Goal: Contribute content: Add original content to the website for others to see

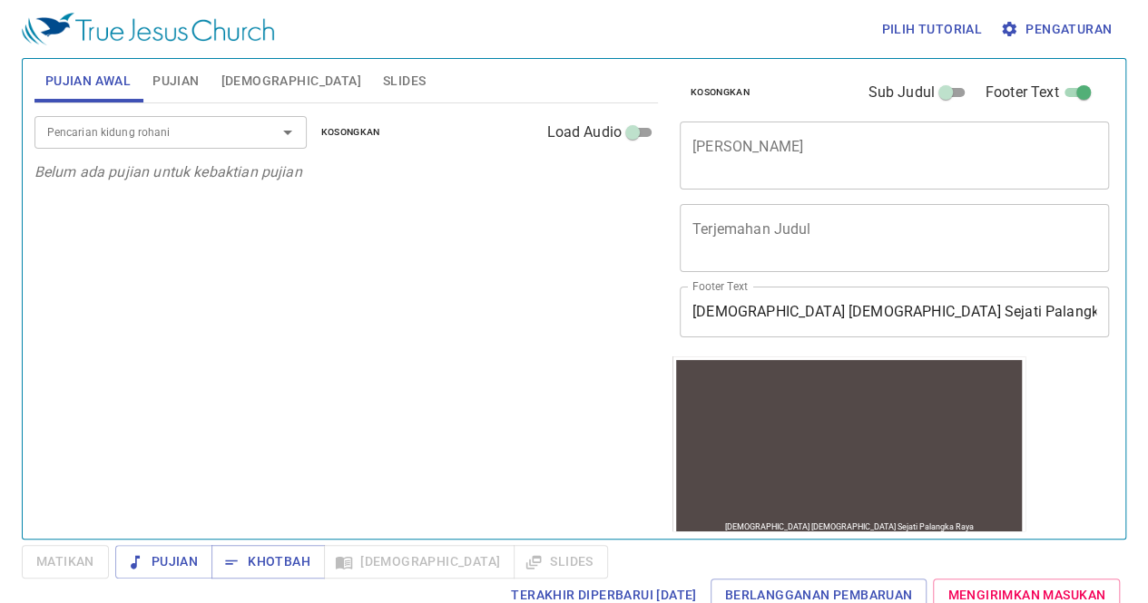
click at [372, 84] on button "Slides" at bounding box center [404, 81] width 64 height 44
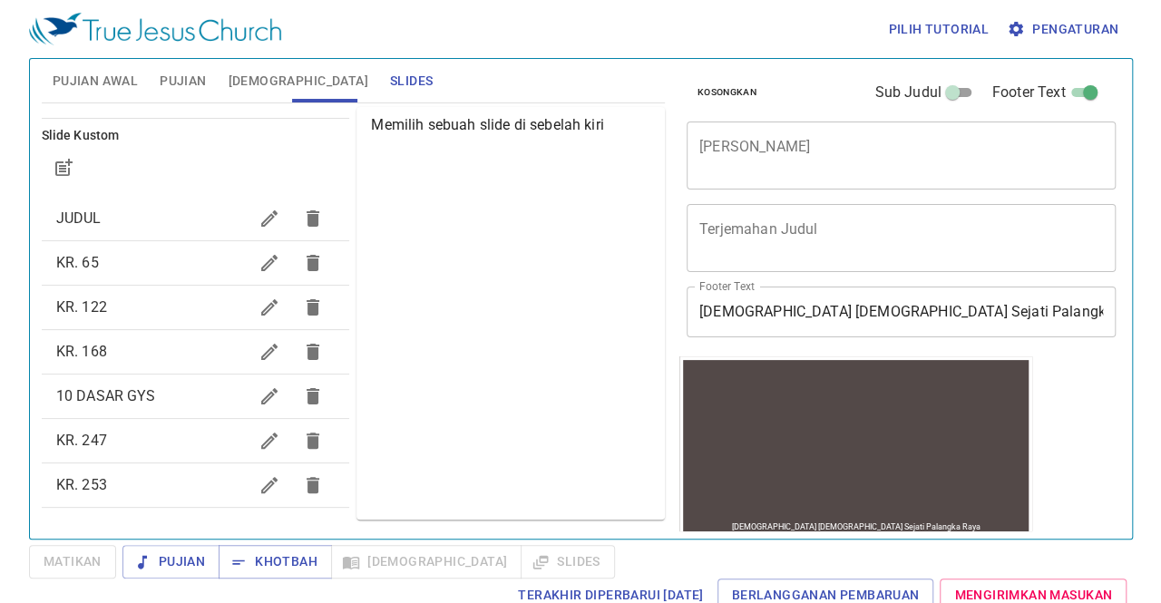
scroll to position [158, 0]
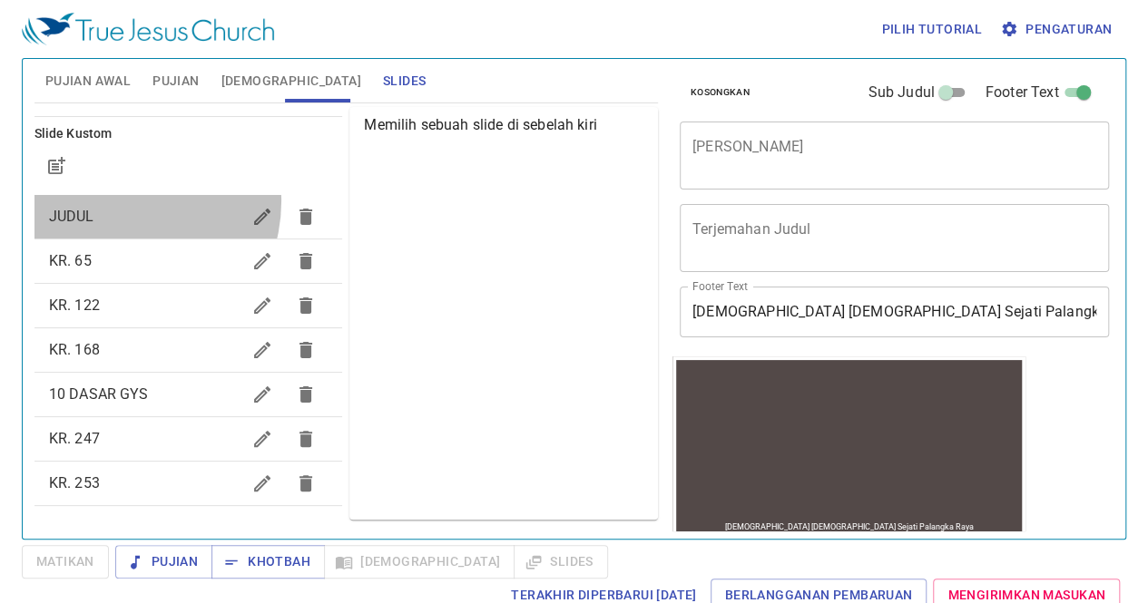
click at [118, 200] on div "JUDUL" at bounding box center [188, 217] width 308 height 44
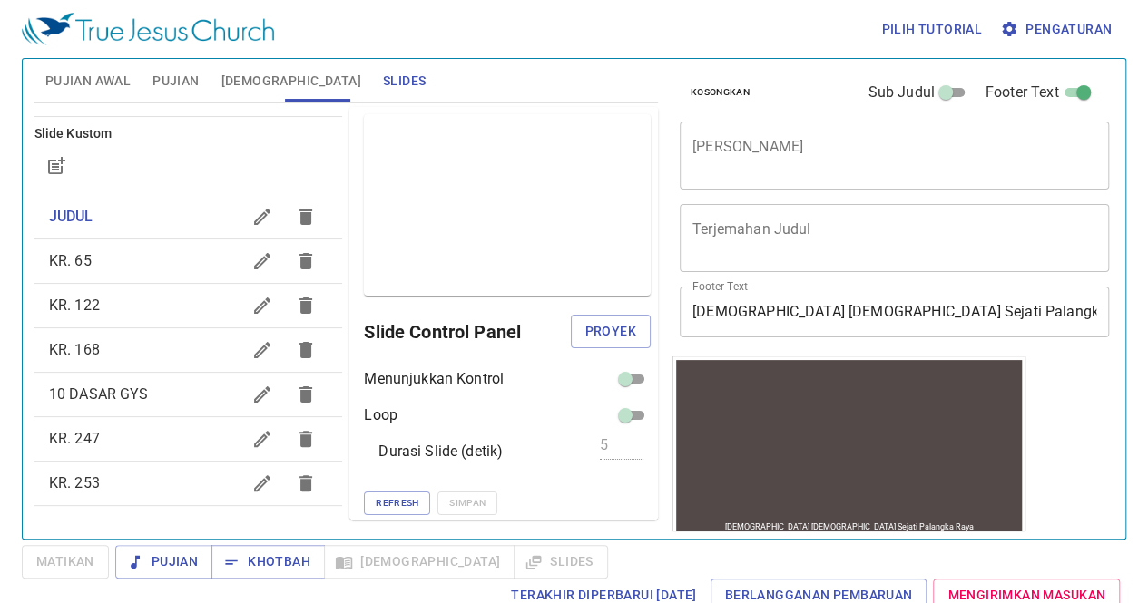
click at [240, 266] on button "button" at bounding box center [262, 262] width 44 height 44
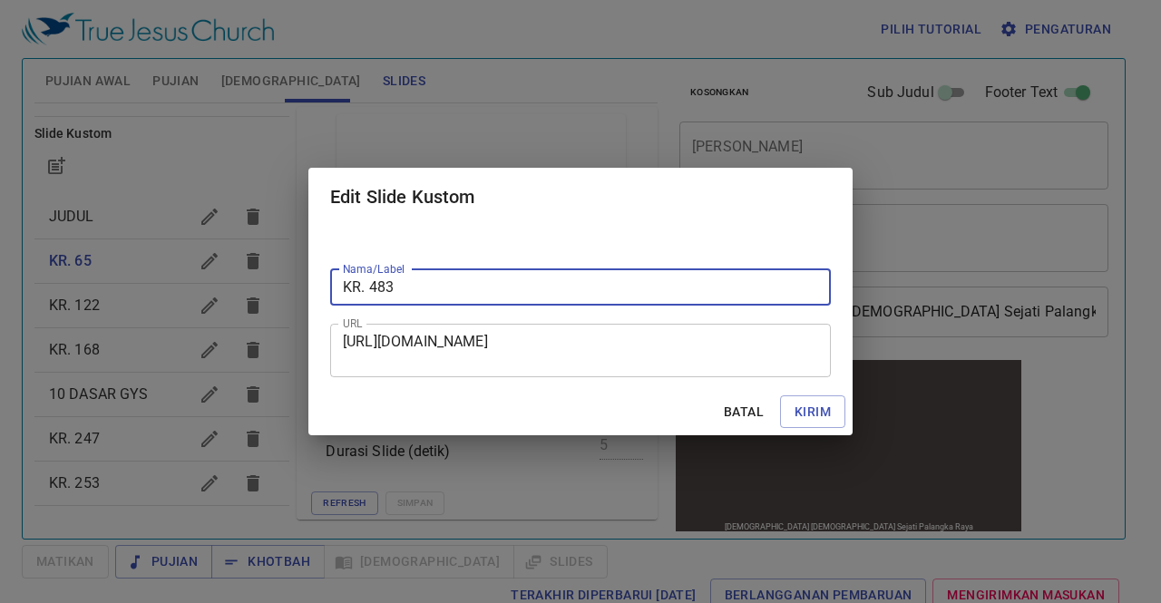
type input "KR. 483"
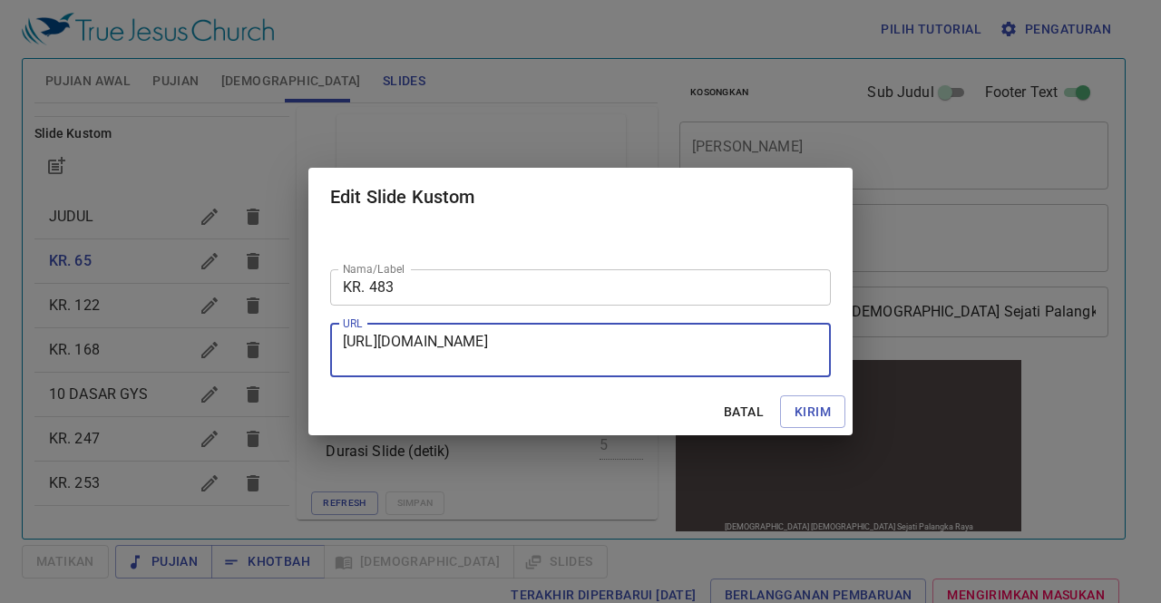
drag, startPoint x: 343, startPoint y: 342, endPoint x: 660, endPoint y: 372, distance: 318.9
click at [660, 372] on div "[URL][DOMAIN_NAME] URL" at bounding box center [580, 351] width 501 height 54
paste textarea "[URL][DOMAIN_NAME]"
type textarea "[URL][DOMAIN_NAME]"
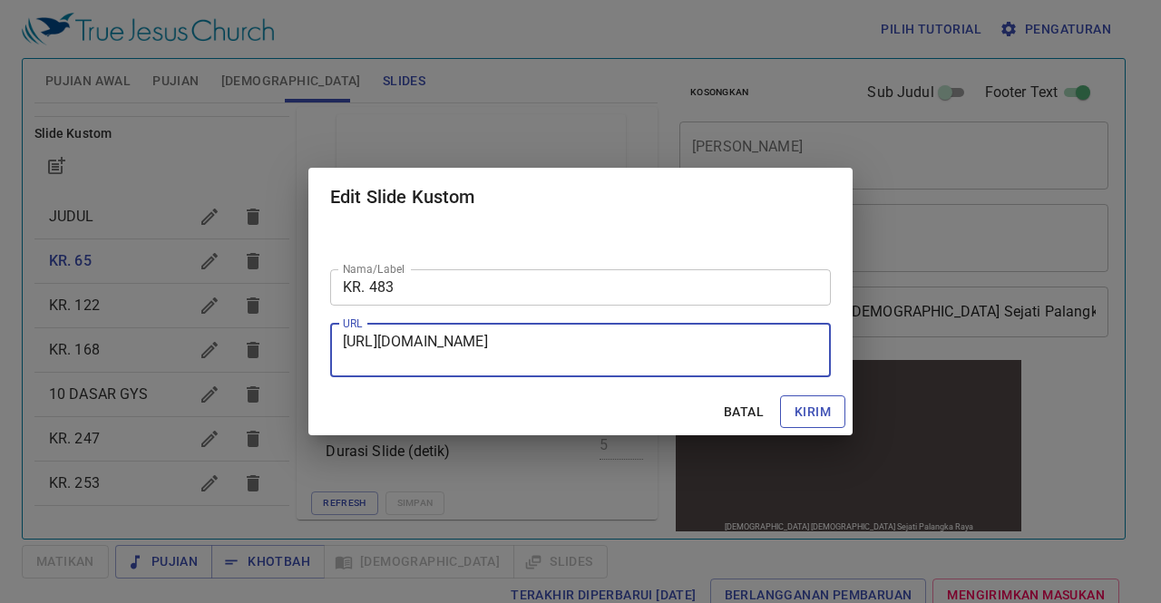
click at [830, 407] on span "Kirim" at bounding box center [813, 412] width 36 height 23
checkbox input "true"
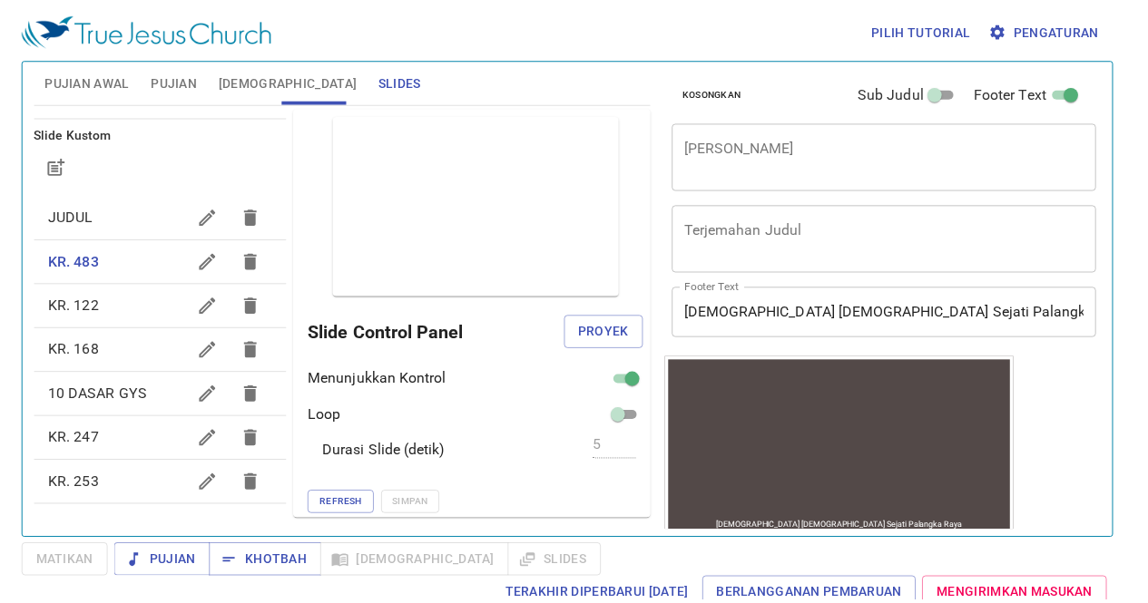
scroll to position [0, 0]
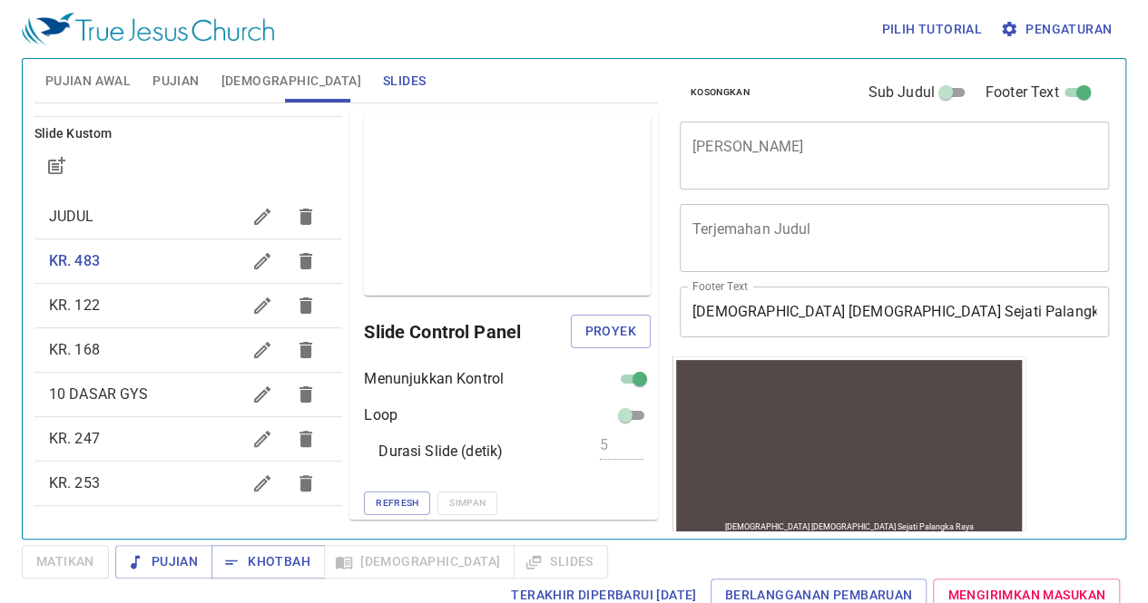
click at [607, 375] on input "checkbox" at bounding box center [639, 383] width 65 height 22
checkbox input "false"
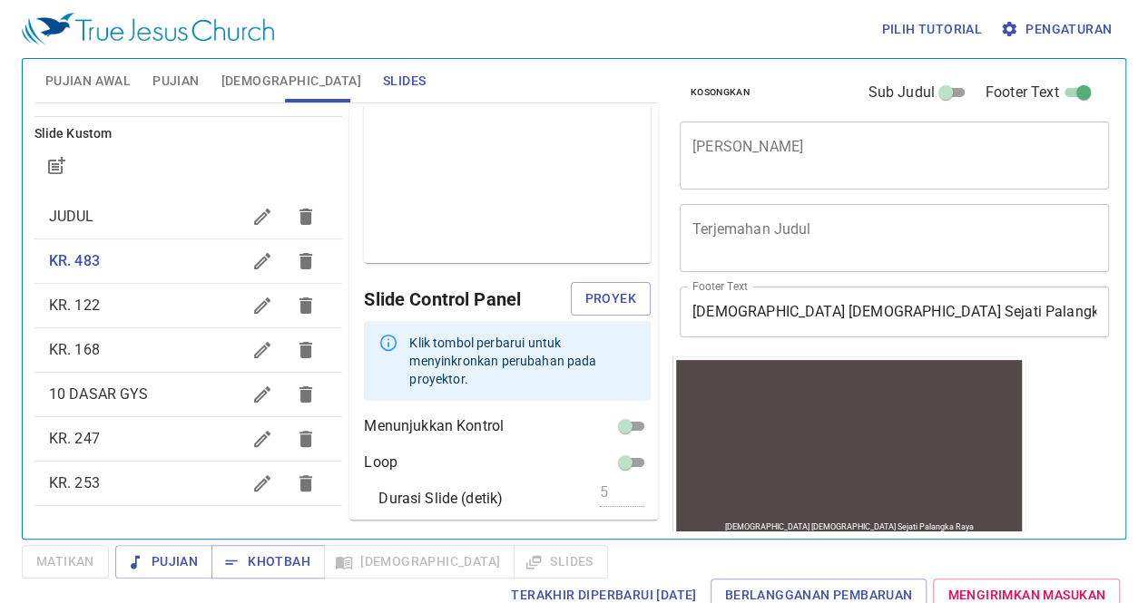
scroll to position [63, 0]
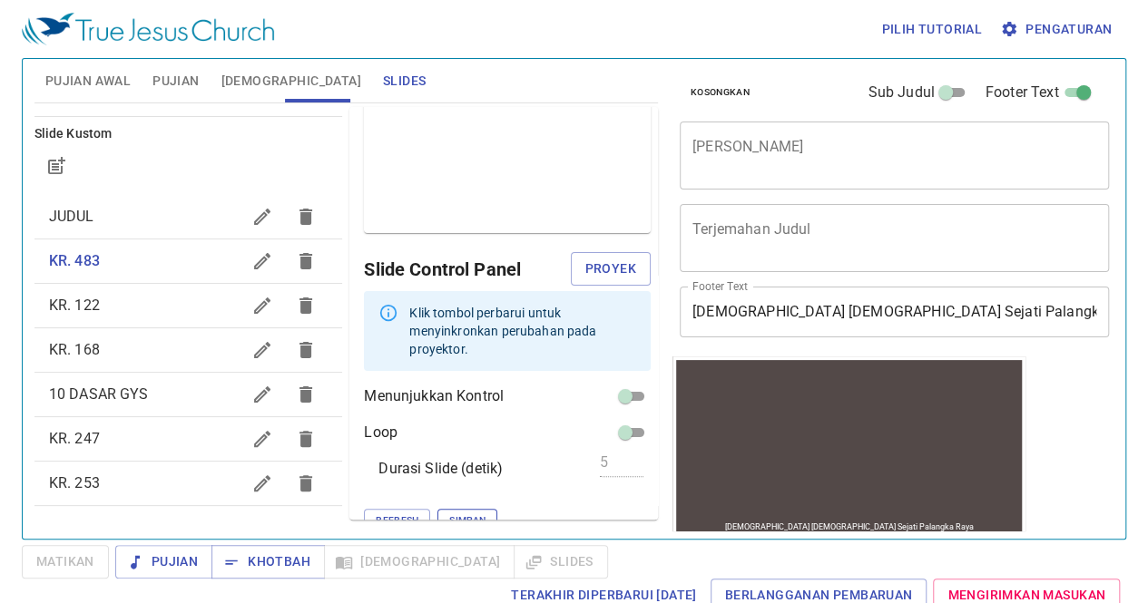
click at [449, 513] on span "Simpan" at bounding box center [467, 521] width 36 height 16
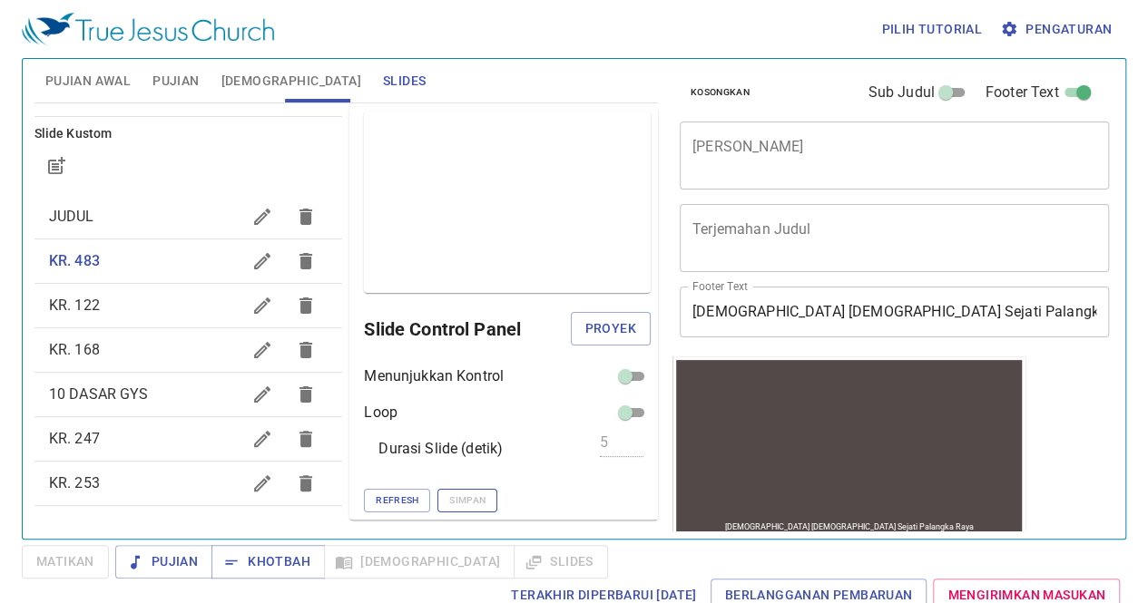
scroll to position [1, 0]
click at [240, 296] on button "button" at bounding box center [262, 306] width 44 height 44
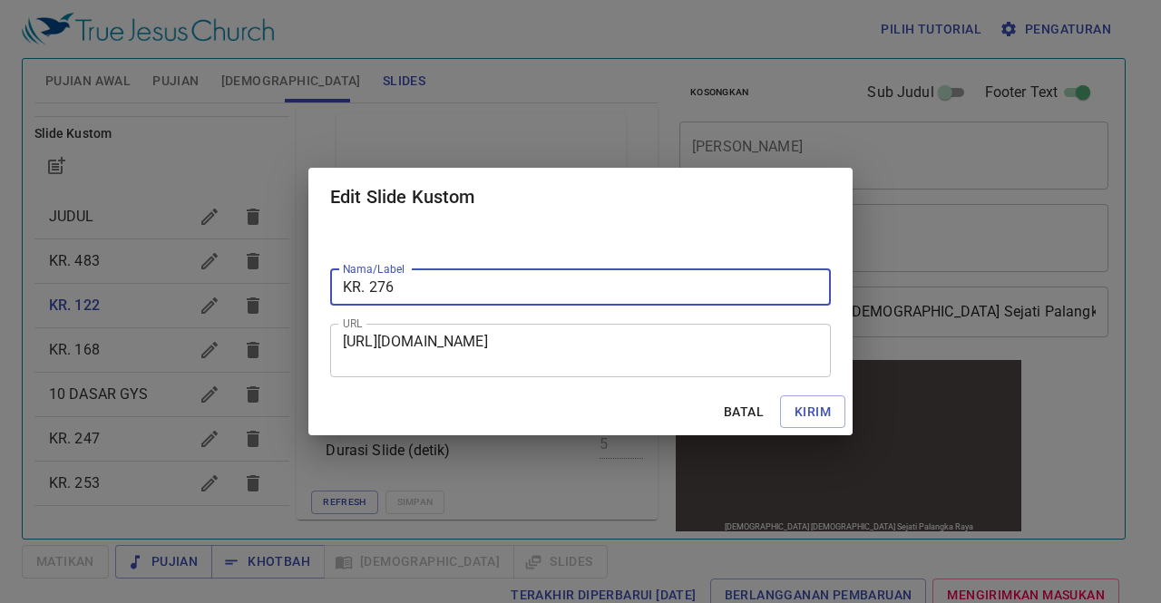
type input "KR. 276"
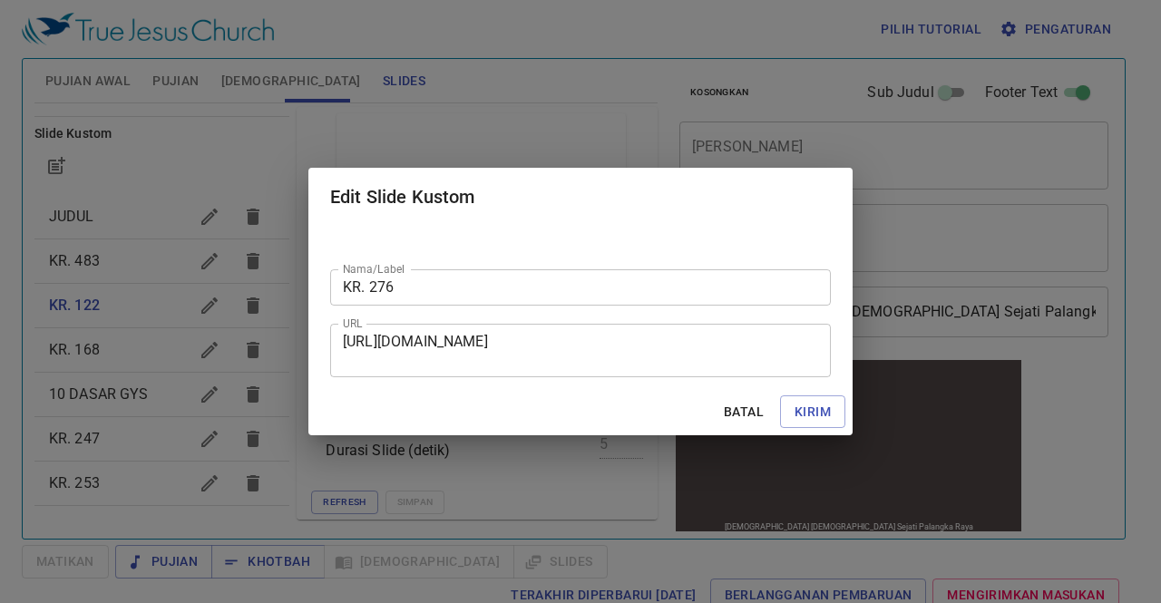
drag, startPoint x: 341, startPoint y: 340, endPoint x: 433, endPoint y: 357, distance: 93.1
click at [433, 357] on div "[URL][DOMAIN_NAME] URL" at bounding box center [580, 351] width 501 height 54
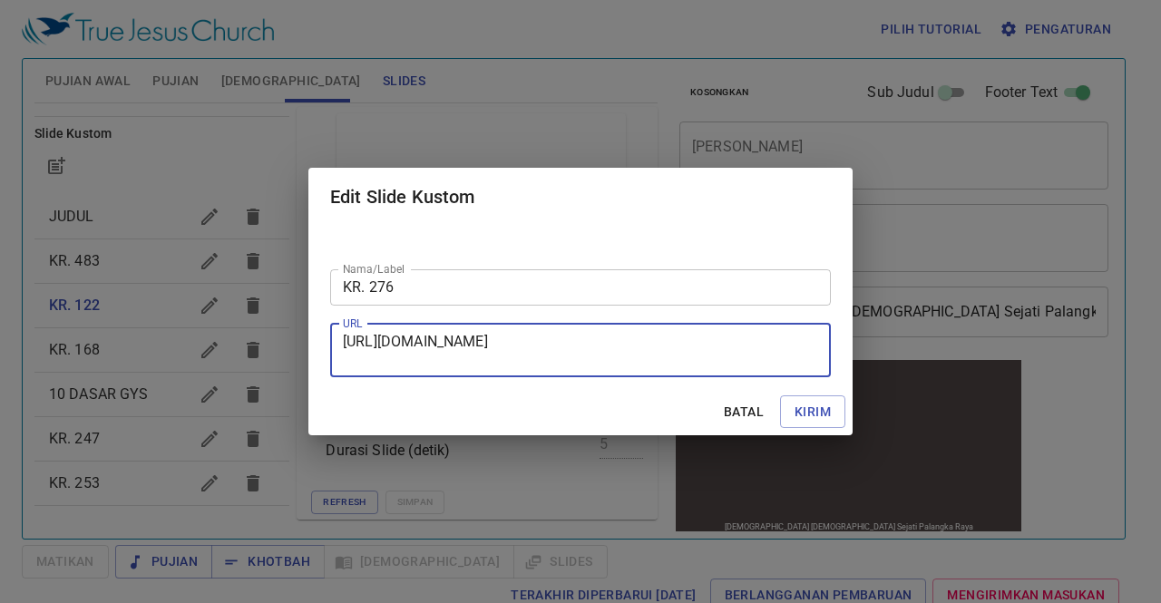
drag, startPoint x: 345, startPoint y: 342, endPoint x: 659, endPoint y: 362, distance: 314.5
click at [659, 362] on textarea "[URL][DOMAIN_NAME]" at bounding box center [580, 350] width 475 height 34
paste textarea "[URL][DOMAIN_NAME]"
type textarea "[URL][DOMAIN_NAME]"
click at [813, 413] on span "Kirim" at bounding box center [813, 412] width 36 height 23
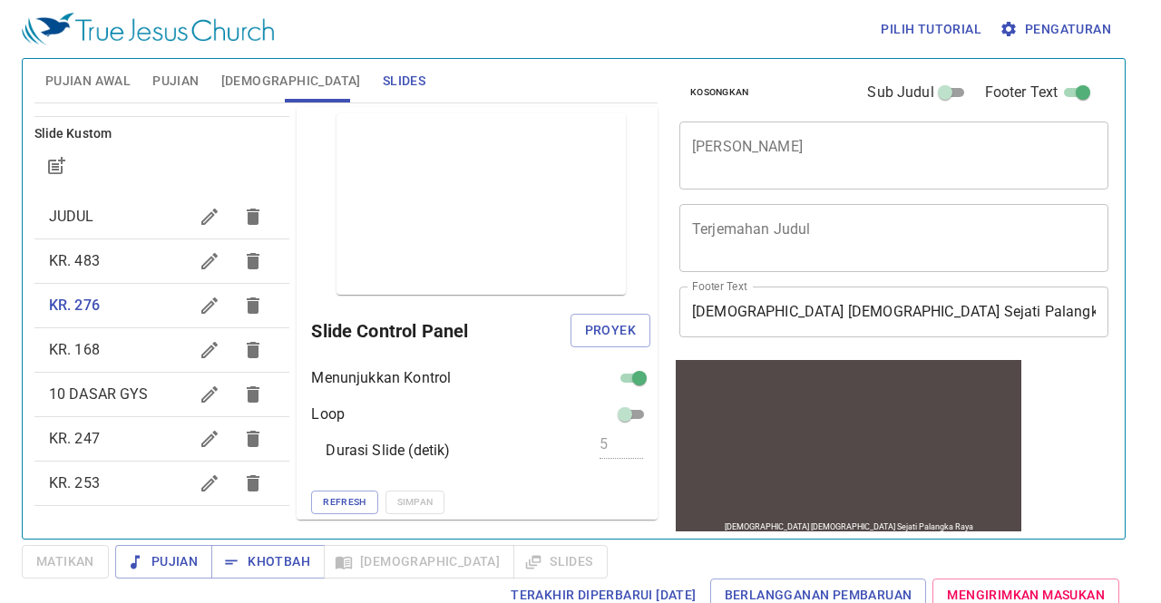
checkbox input "true"
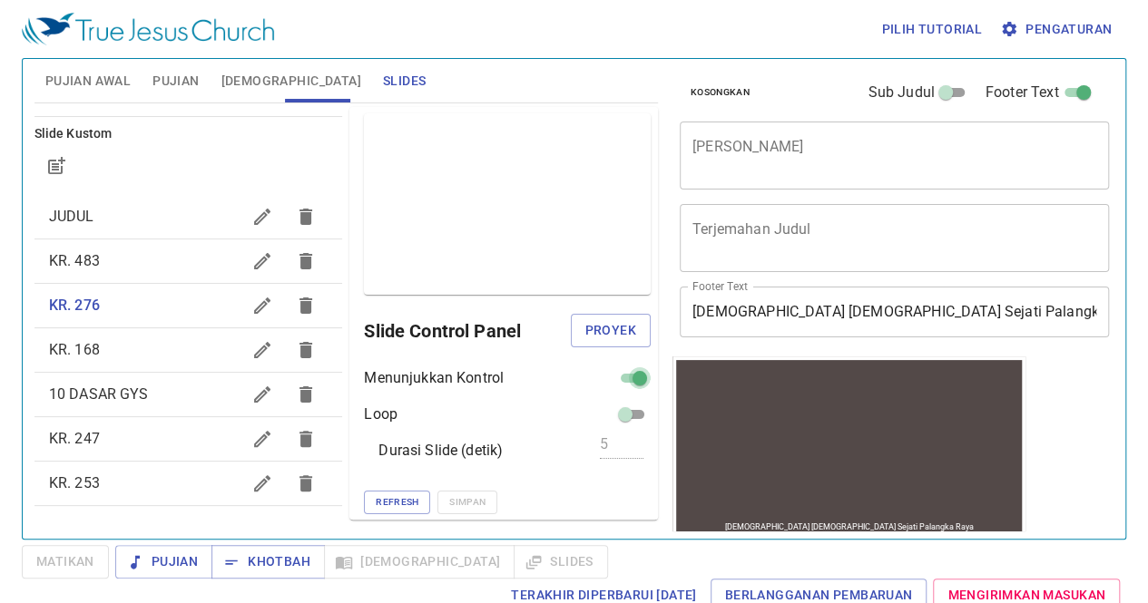
click at [613, 378] on input "checkbox" at bounding box center [639, 382] width 65 height 22
checkbox input "false"
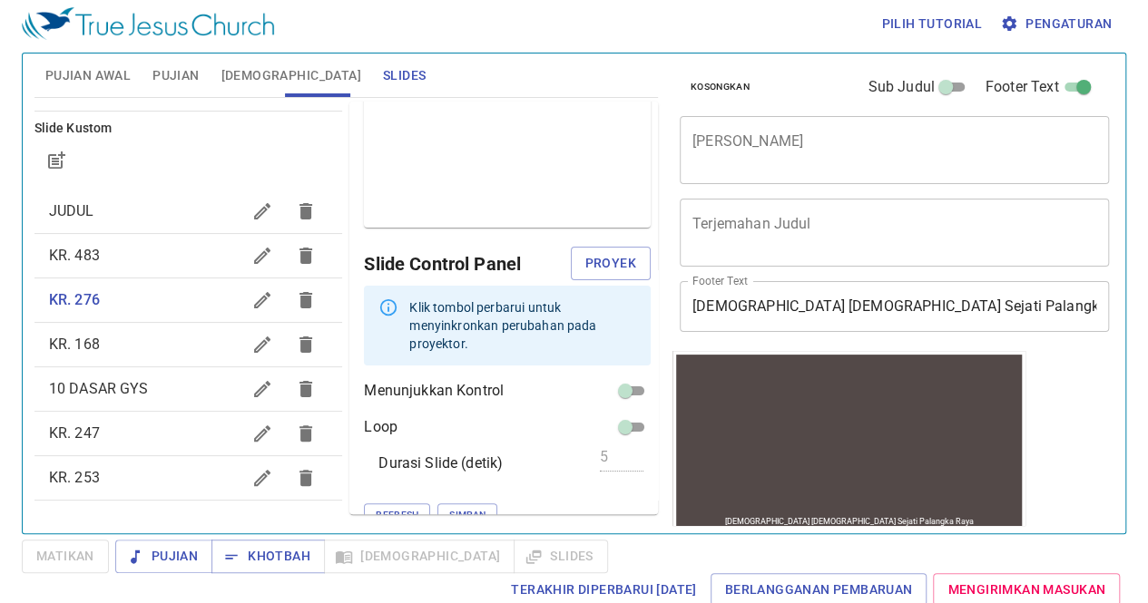
scroll to position [7, 0]
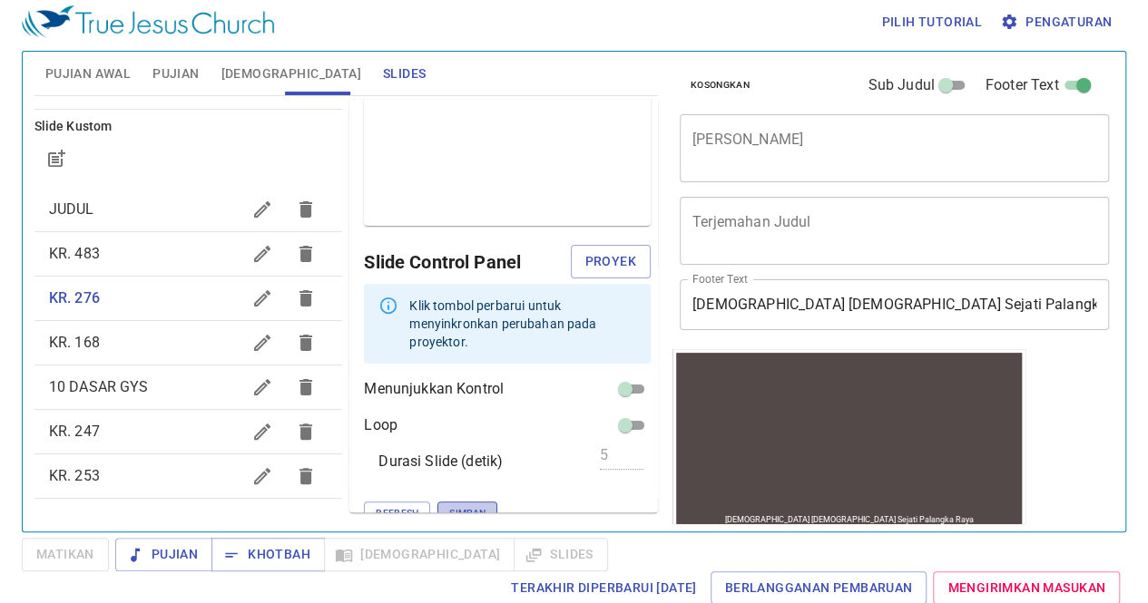
click at [449, 505] on span "Simpan" at bounding box center [467, 513] width 36 height 16
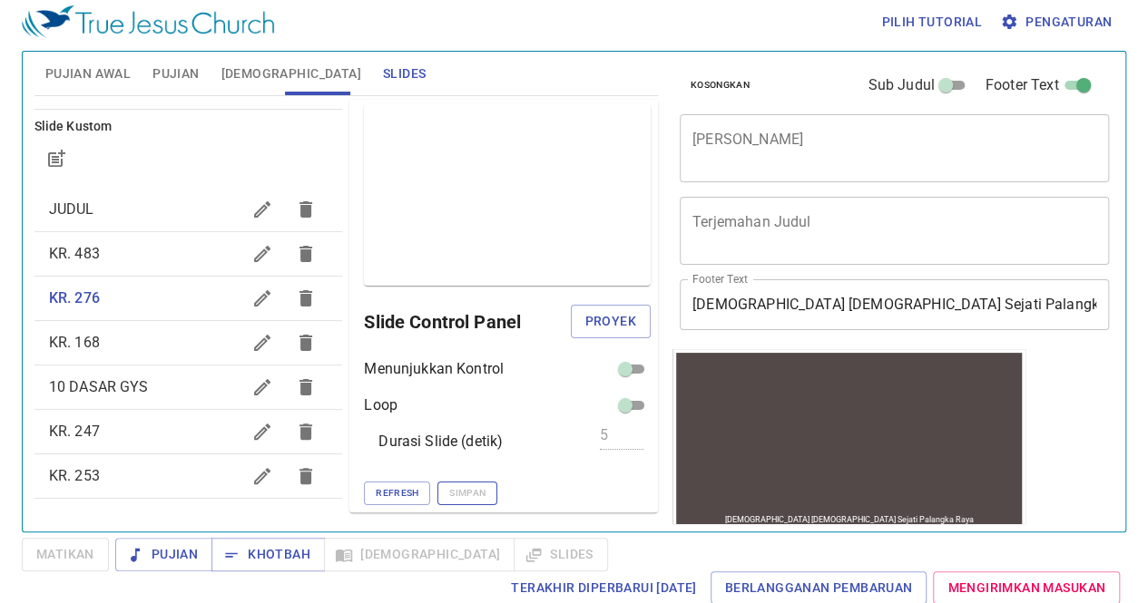
scroll to position [1, 0]
click at [254, 342] on icon "button" at bounding box center [262, 343] width 16 height 16
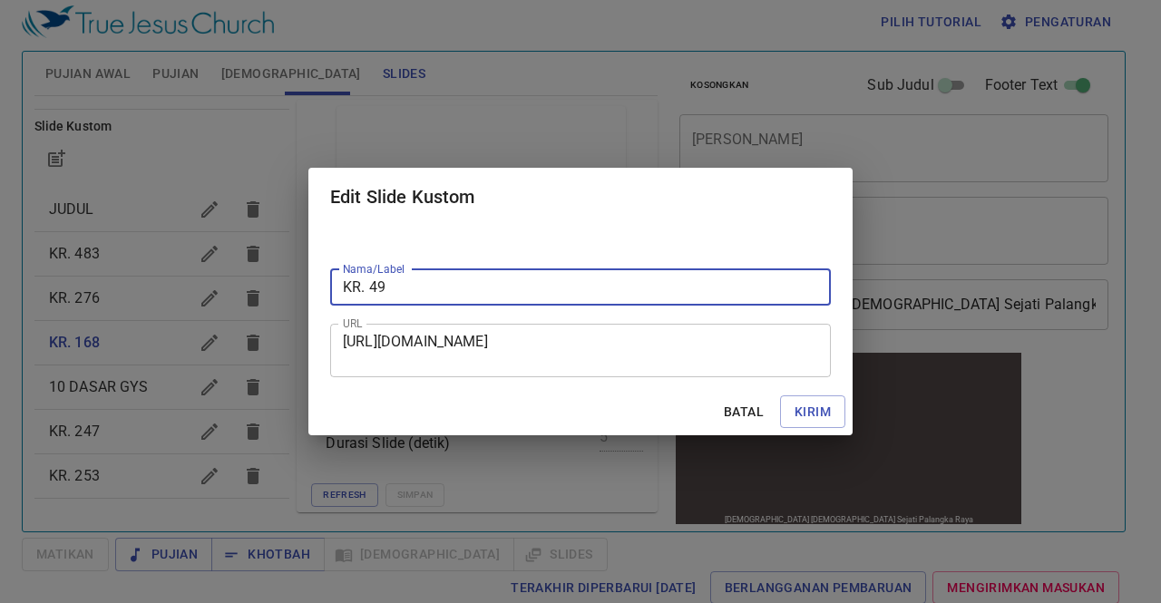
type input "KR. 49"
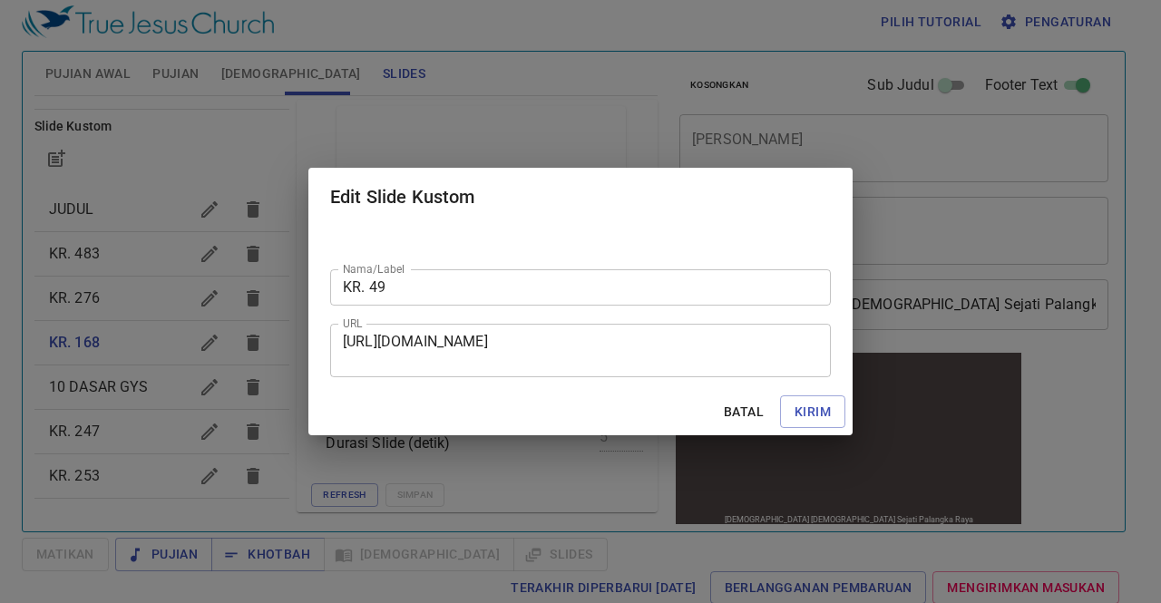
drag, startPoint x: 342, startPoint y: 338, endPoint x: 343, endPoint y: 357, distance: 18.2
click at [510, 361] on div "[URL][DOMAIN_NAME] URL" at bounding box center [580, 351] width 501 height 54
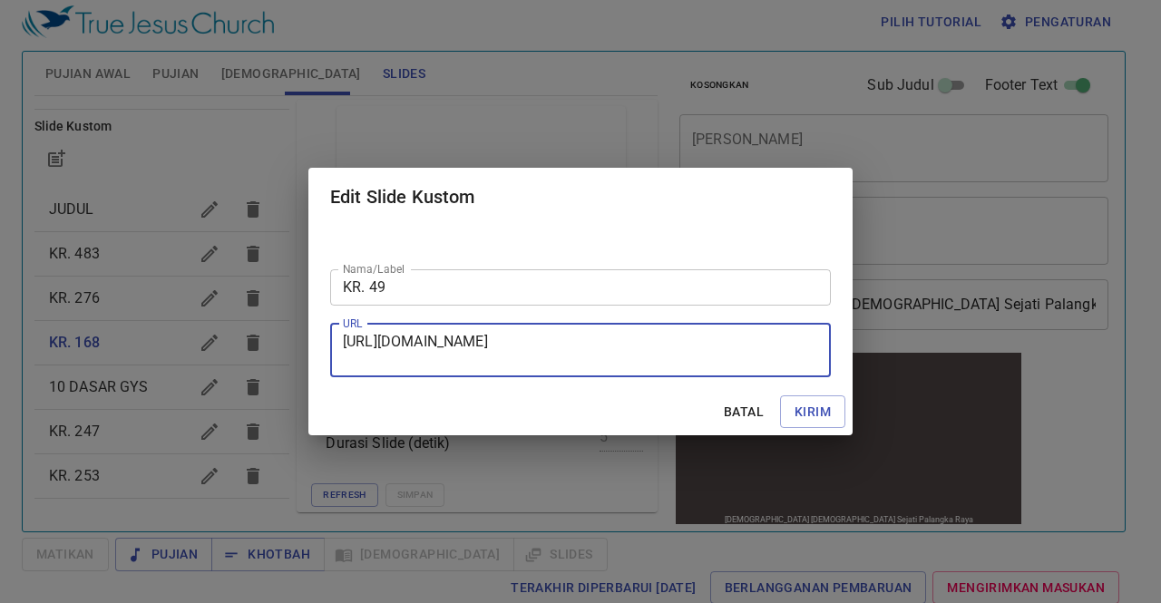
drag, startPoint x: 345, startPoint y: 343, endPoint x: 594, endPoint y: 380, distance: 252.2
click at [594, 380] on div "Nama/Label KR. 49 Nama/Label URL [URL][DOMAIN_NAME] URL" at bounding box center [580, 307] width 544 height 162
paste textarea "[URL][DOMAIN_NAME]"
type textarea "[URL][DOMAIN_NAME]"
click at [795, 416] on span "Kirim" at bounding box center [813, 412] width 36 height 23
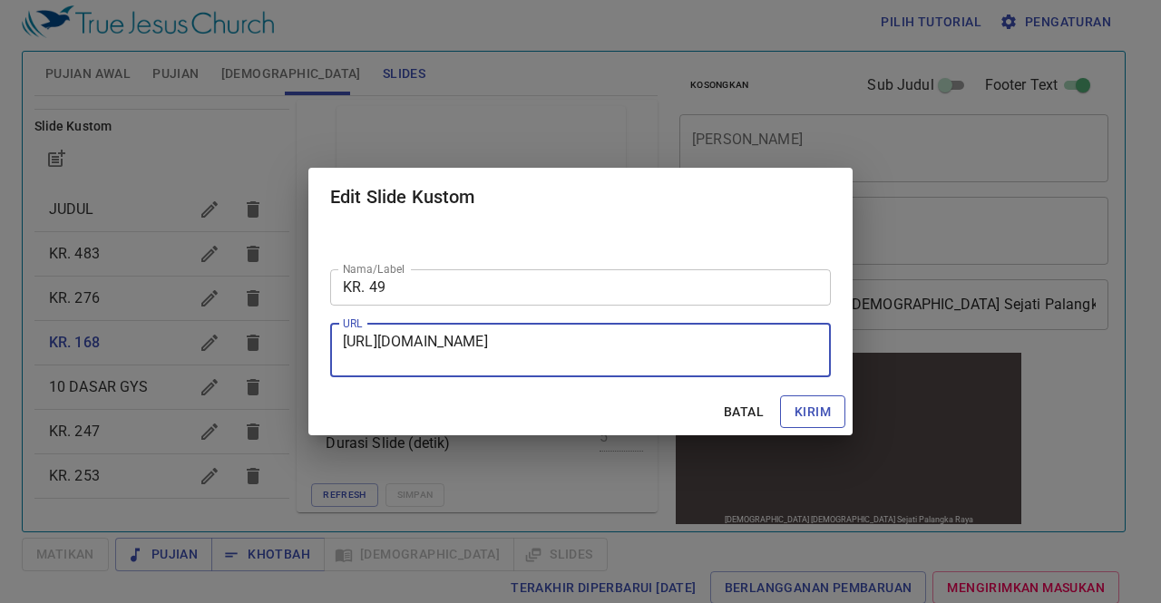
checkbox input "true"
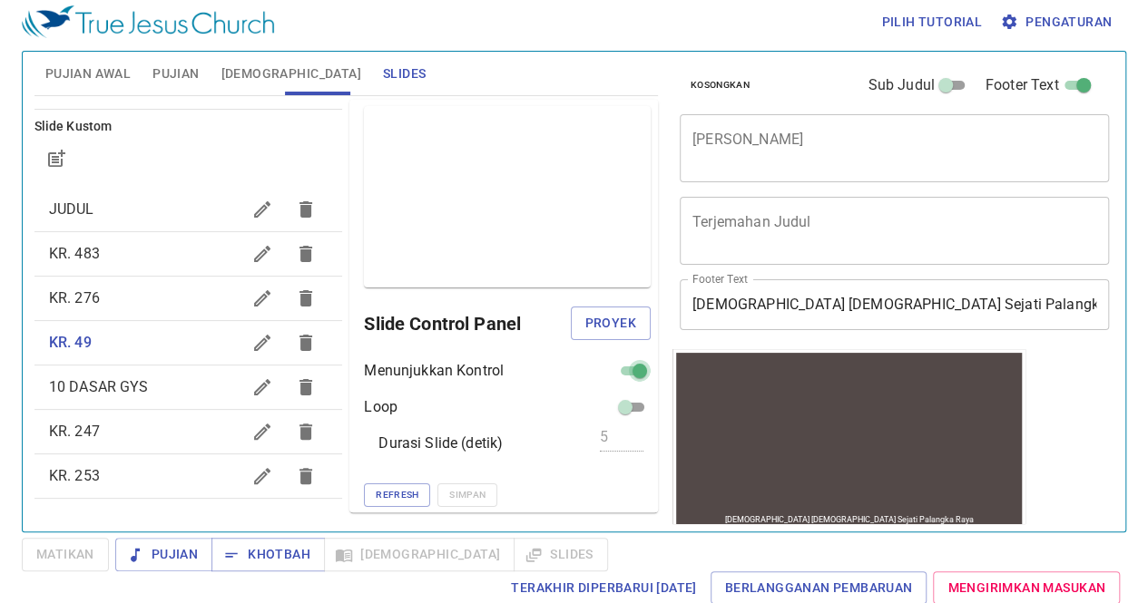
click at [627, 370] on input "checkbox" at bounding box center [639, 375] width 65 height 22
checkbox input "false"
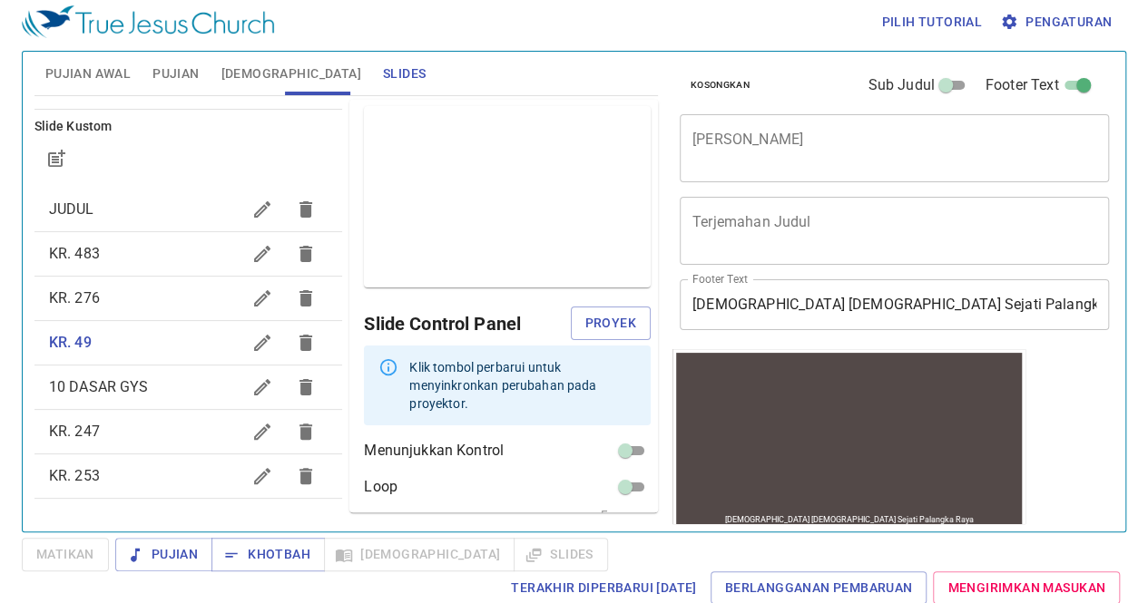
scroll to position [63, 0]
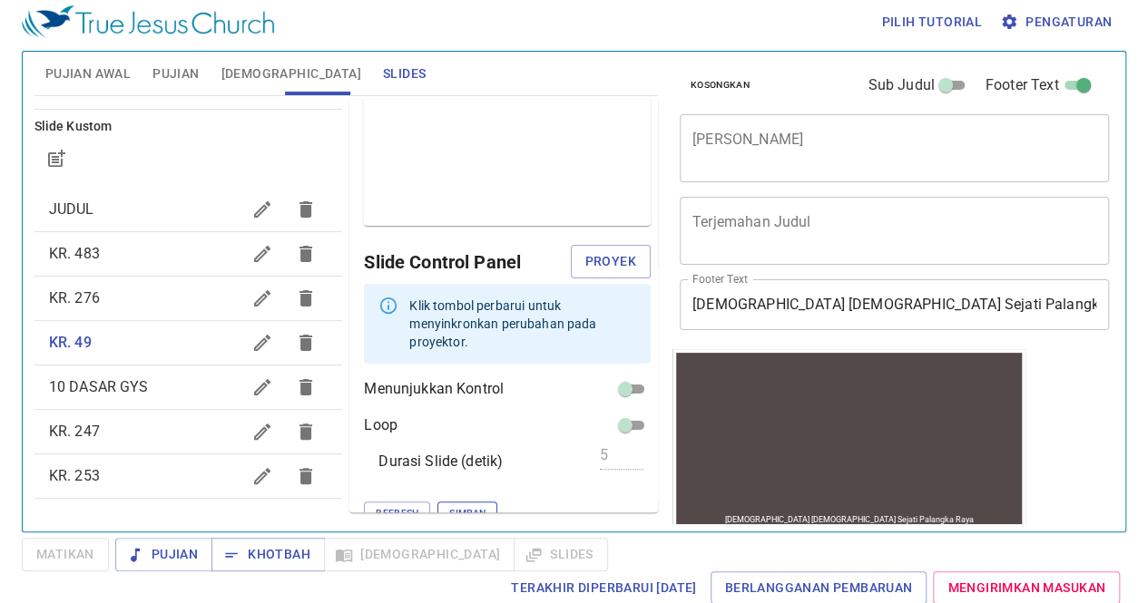
click at [449, 505] on span "Simpan" at bounding box center [467, 513] width 36 height 16
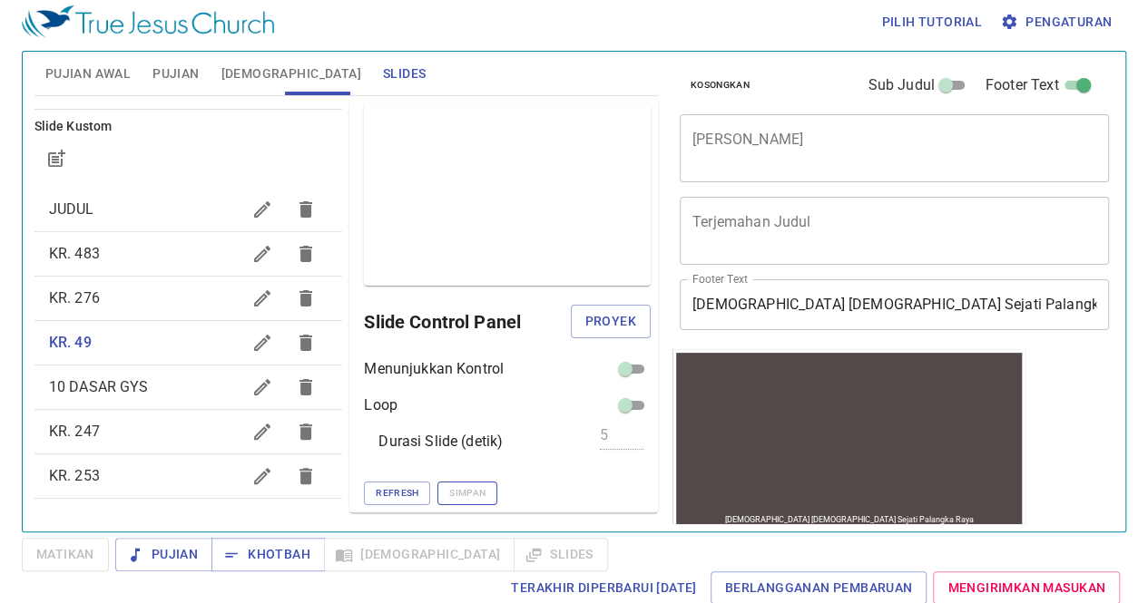
scroll to position [1, 0]
click at [240, 427] on button "button" at bounding box center [262, 432] width 44 height 44
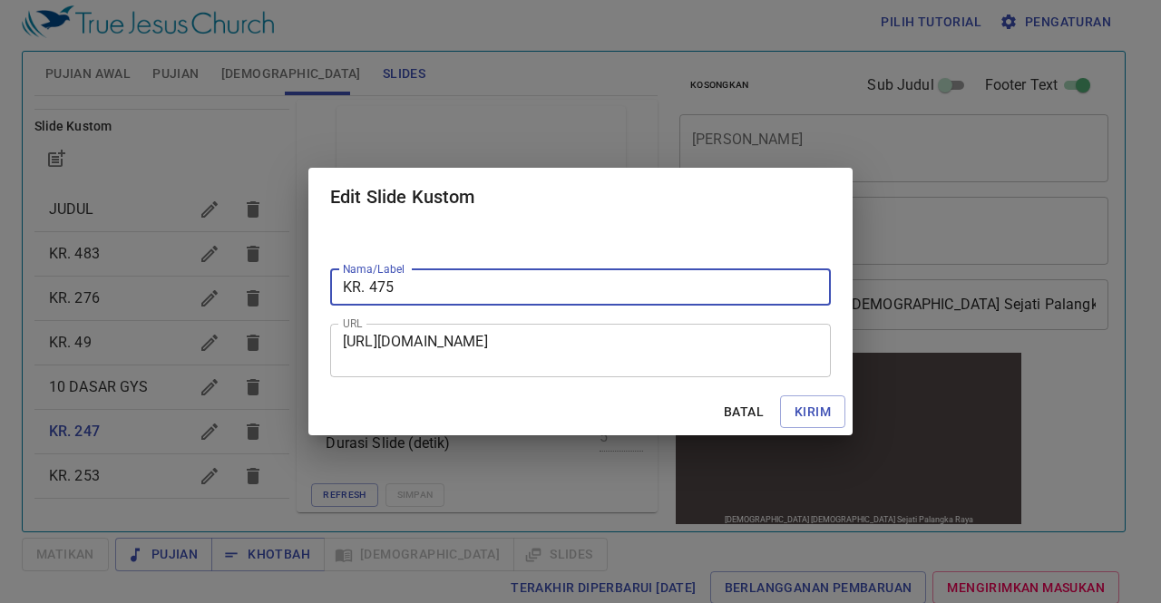
type input "KR. 475"
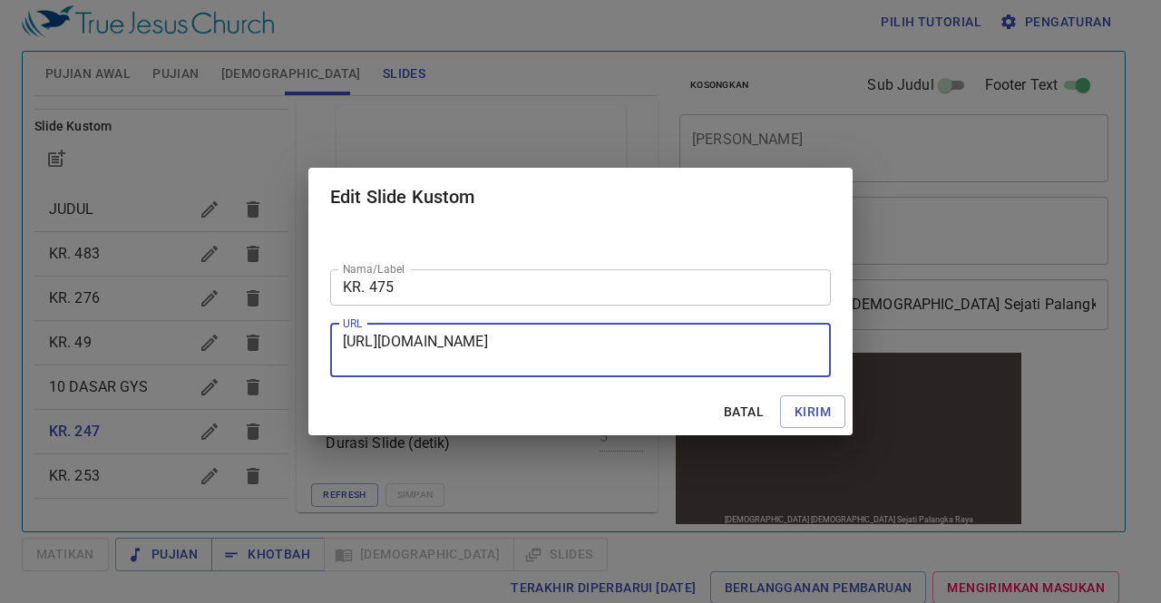
drag, startPoint x: 345, startPoint y: 337, endPoint x: 697, endPoint y: 375, distance: 354.0
click at [697, 375] on div "[URL][DOMAIN_NAME] URL" at bounding box center [580, 351] width 501 height 54
paste textarea "[URL][DOMAIN_NAME]"
type textarea "[URL][DOMAIN_NAME]"
click at [829, 410] on span "Kirim" at bounding box center [813, 412] width 36 height 23
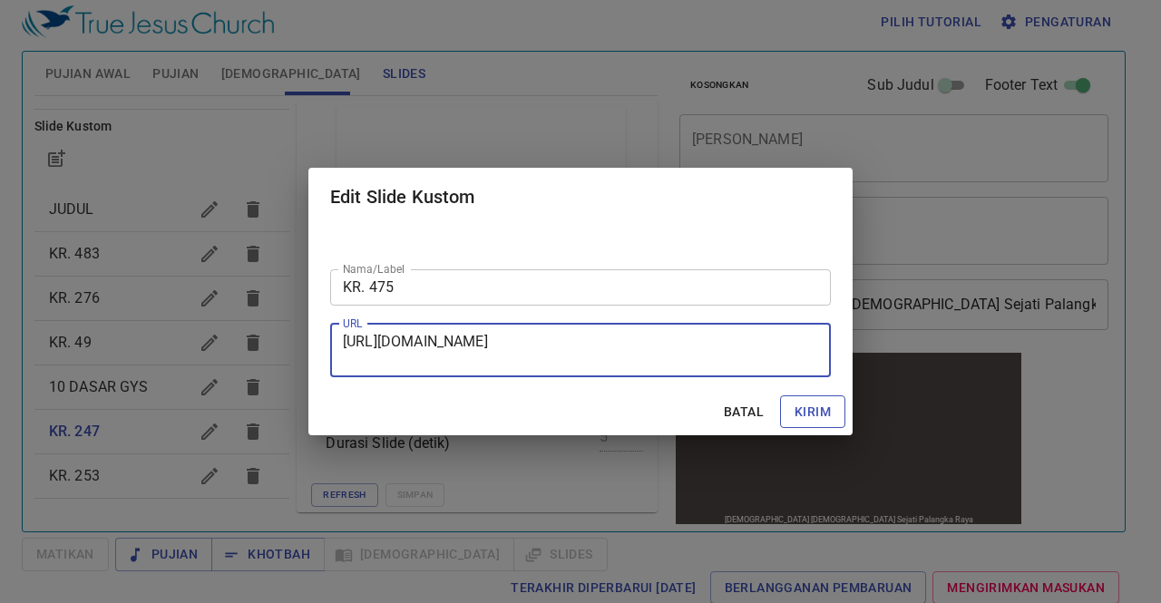
checkbox input "true"
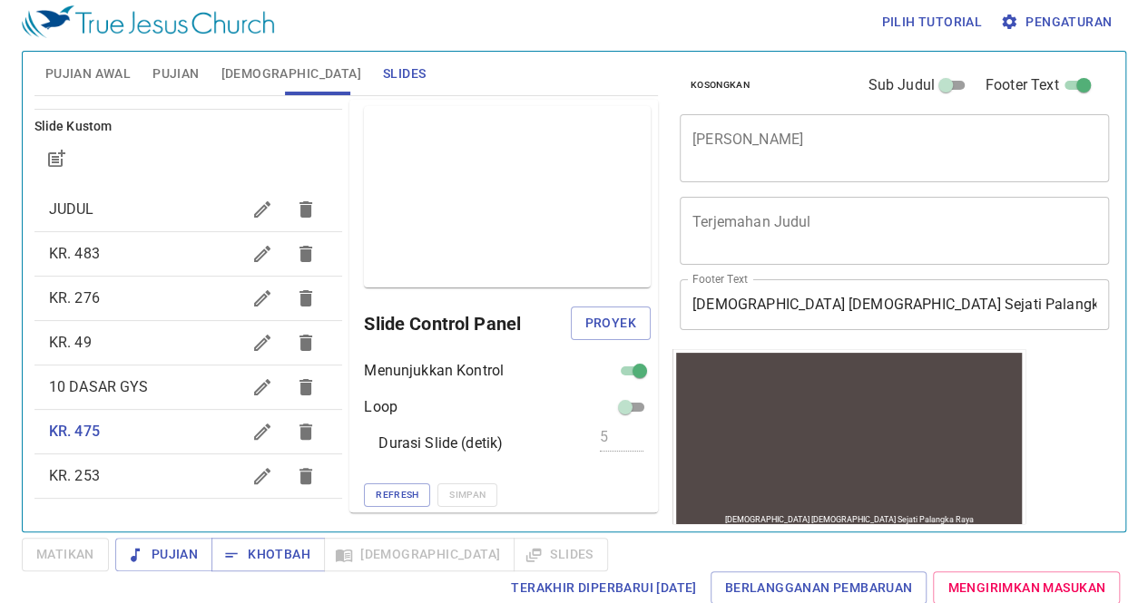
click at [619, 369] on input "checkbox" at bounding box center [639, 375] width 65 height 22
checkbox input "false"
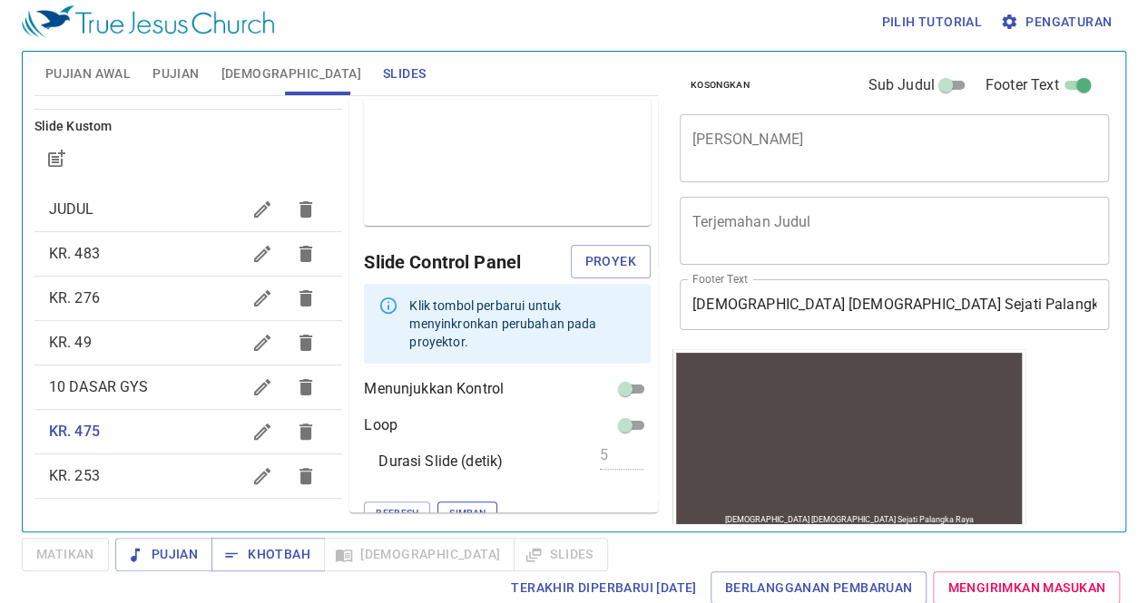
click at [437, 502] on button "Simpan" at bounding box center [467, 514] width 60 height 24
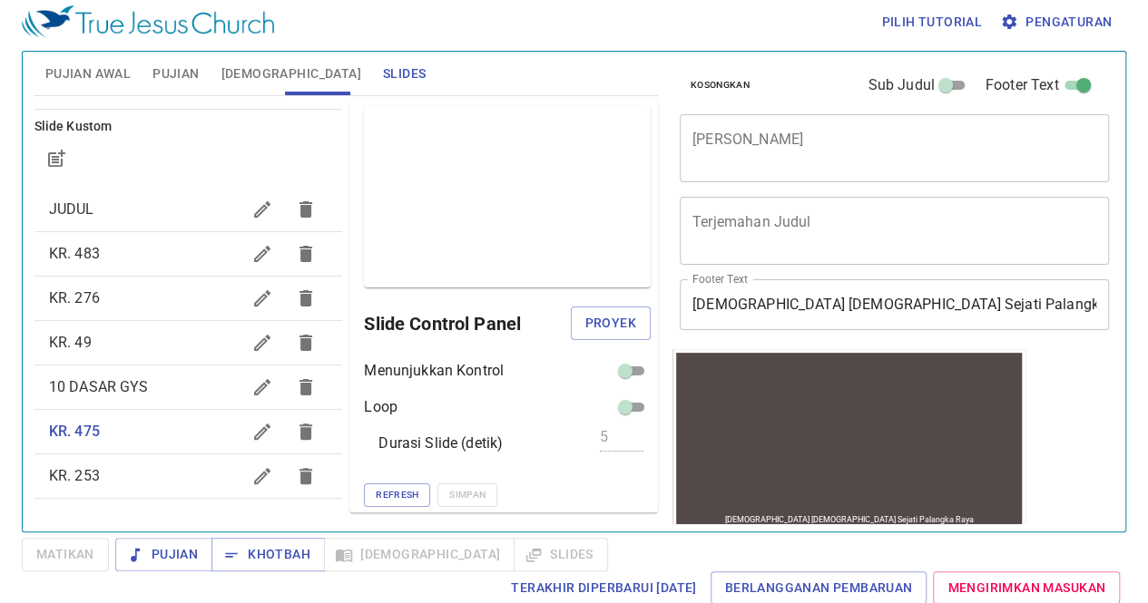
click at [254, 474] on icon "button" at bounding box center [262, 476] width 16 height 16
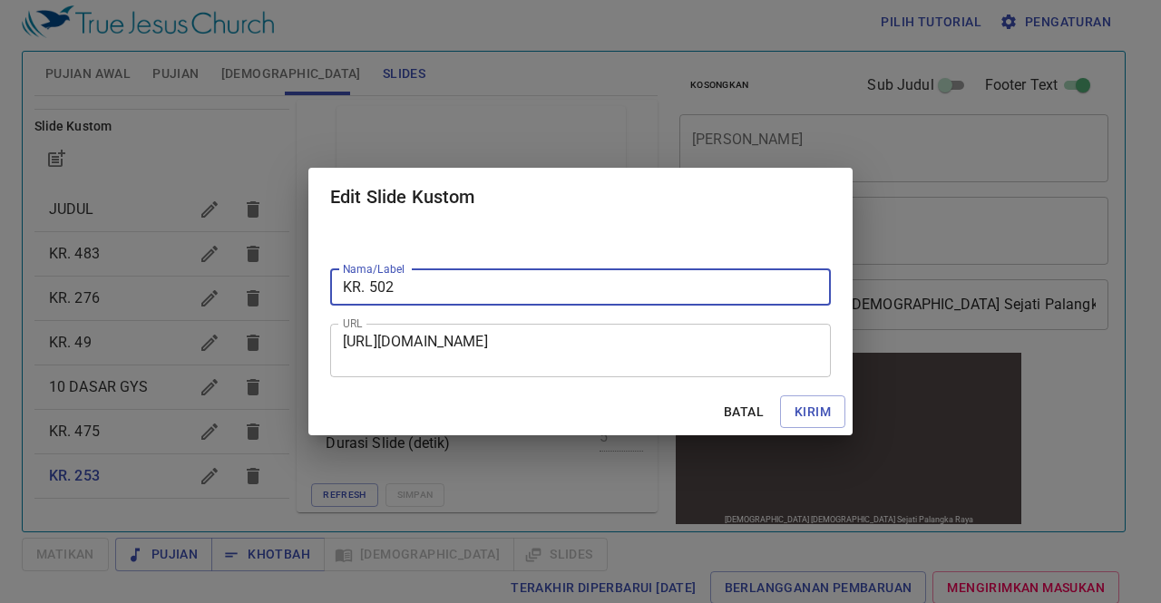
type input "KR. 502"
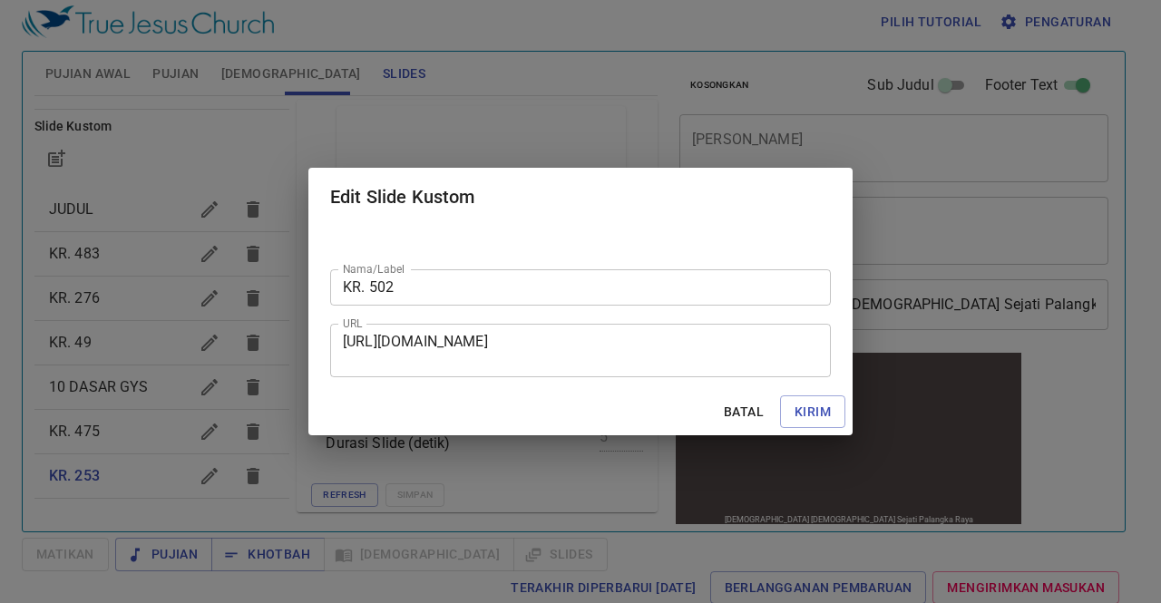
drag, startPoint x: 342, startPoint y: 339, endPoint x: 420, endPoint y: 351, distance: 78.9
click at [420, 351] on div "[URL][DOMAIN_NAME] URL" at bounding box center [580, 351] width 501 height 54
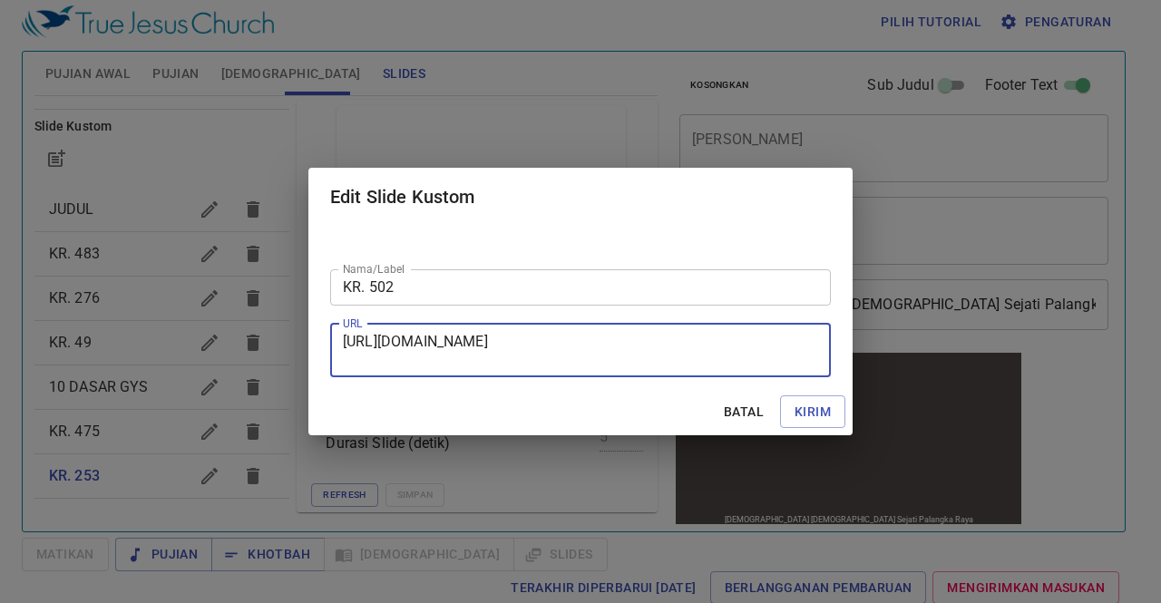
drag, startPoint x: 345, startPoint y: 340, endPoint x: 812, endPoint y: 376, distance: 468.5
click at [812, 376] on div "[URL][DOMAIN_NAME] URL" at bounding box center [580, 351] width 501 height 54
paste textarea "[URL][DOMAIN_NAME]"
type textarea "[URL][DOMAIN_NAME]"
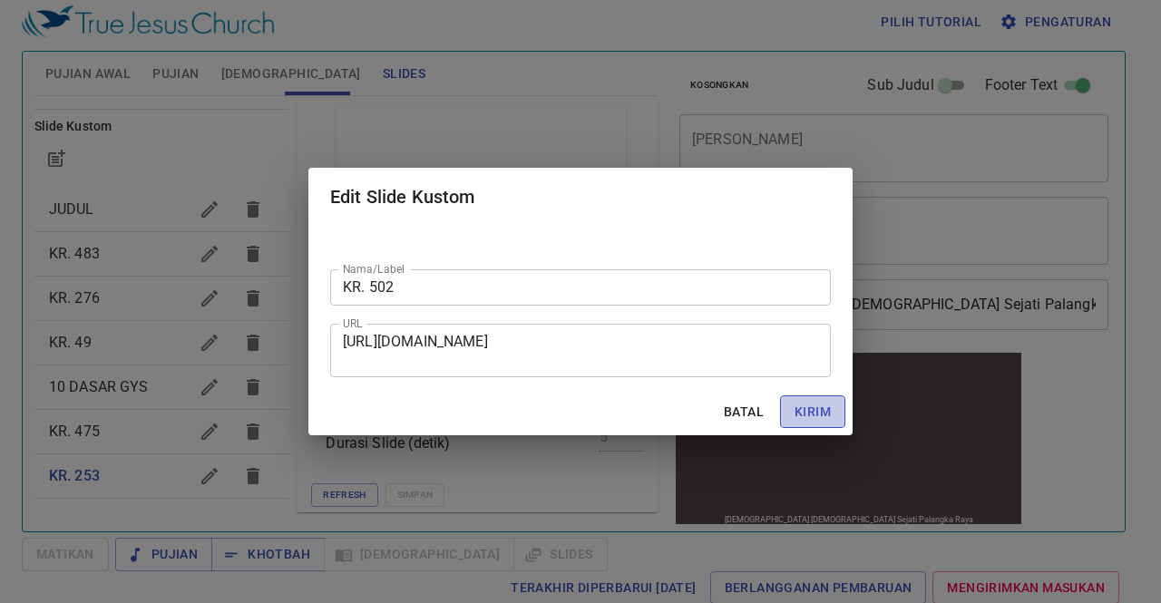
click at [823, 415] on span "Kirim" at bounding box center [813, 412] width 36 height 23
checkbox input "true"
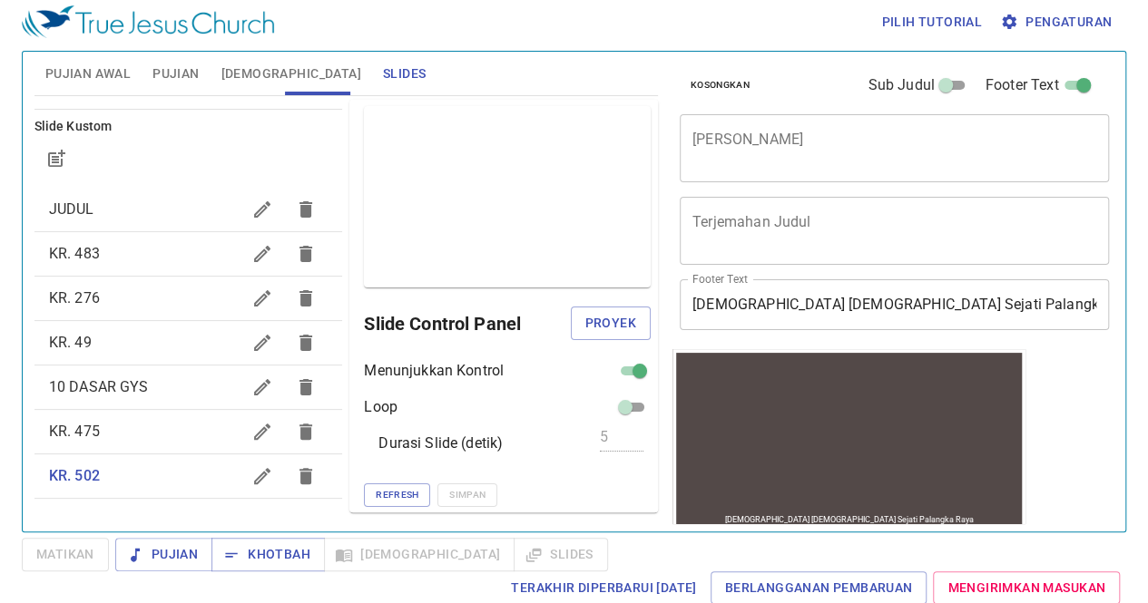
click at [614, 367] on input "checkbox" at bounding box center [639, 375] width 65 height 22
checkbox input "false"
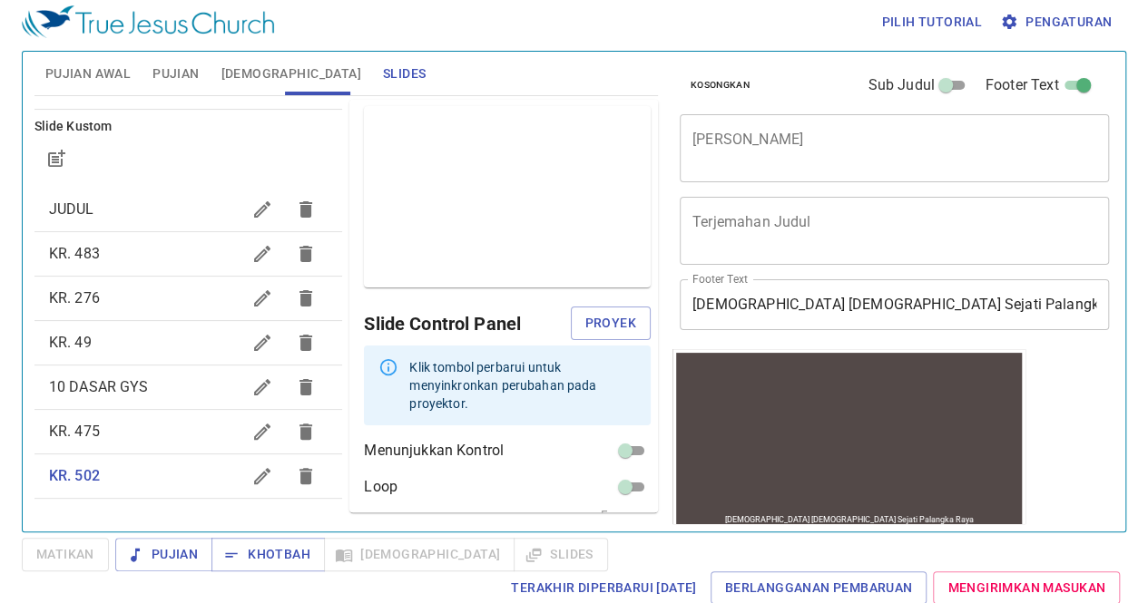
scroll to position [63, 0]
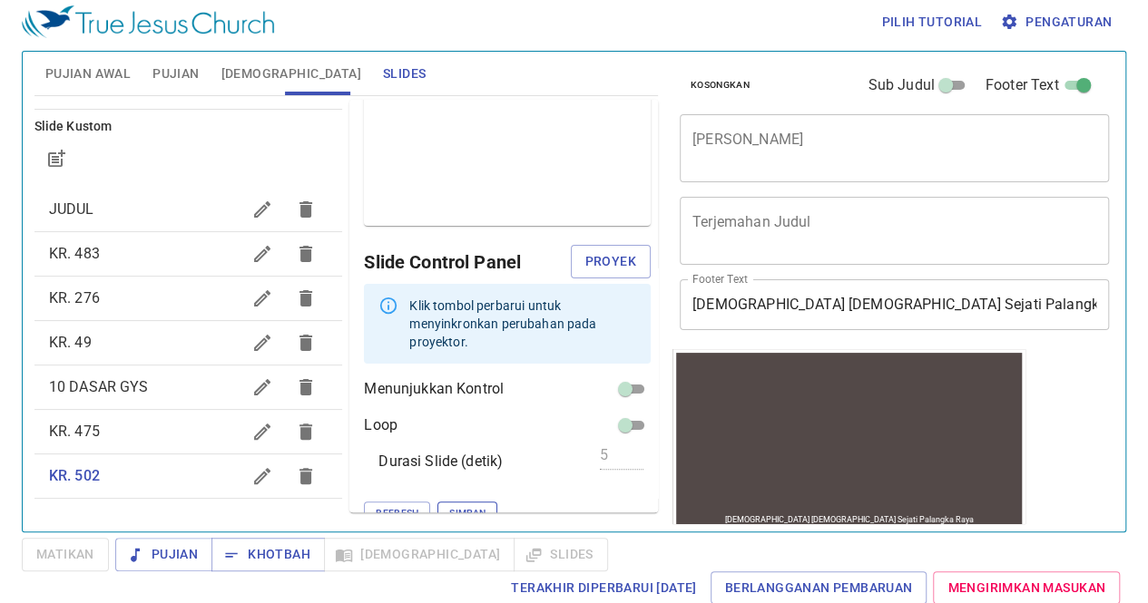
click at [437, 502] on button "Simpan" at bounding box center [467, 514] width 60 height 24
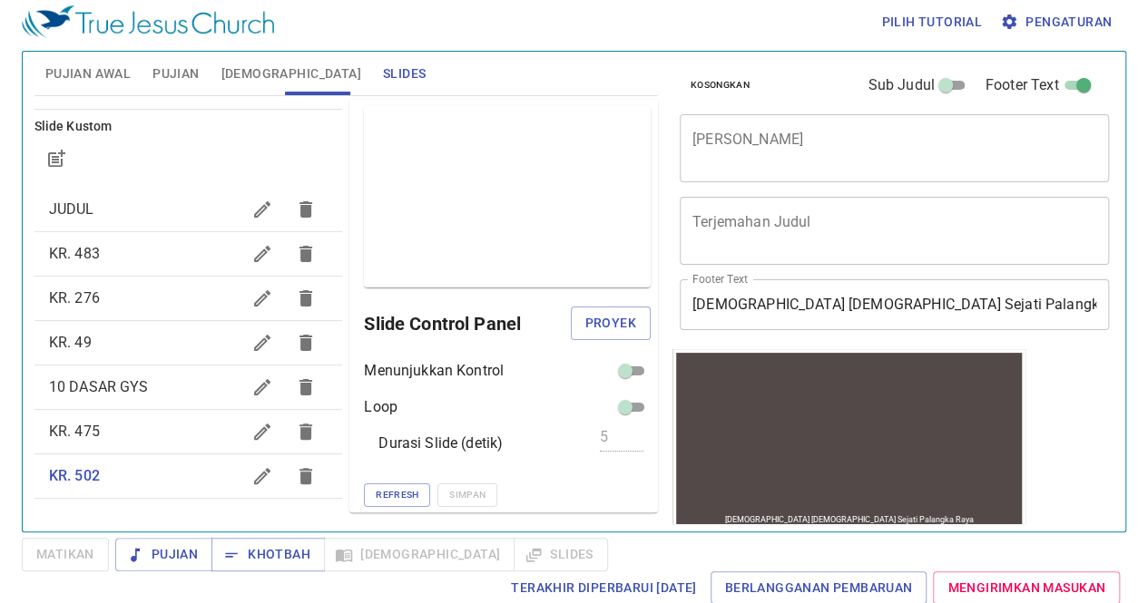
scroll to position [0, 0]
click at [127, 215] on span "JUDUL" at bounding box center [145, 210] width 192 height 22
click at [145, 257] on span "KR. 483" at bounding box center [145, 254] width 192 height 22
click at [605, 327] on span "Proyek" at bounding box center [610, 324] width 51 height 23
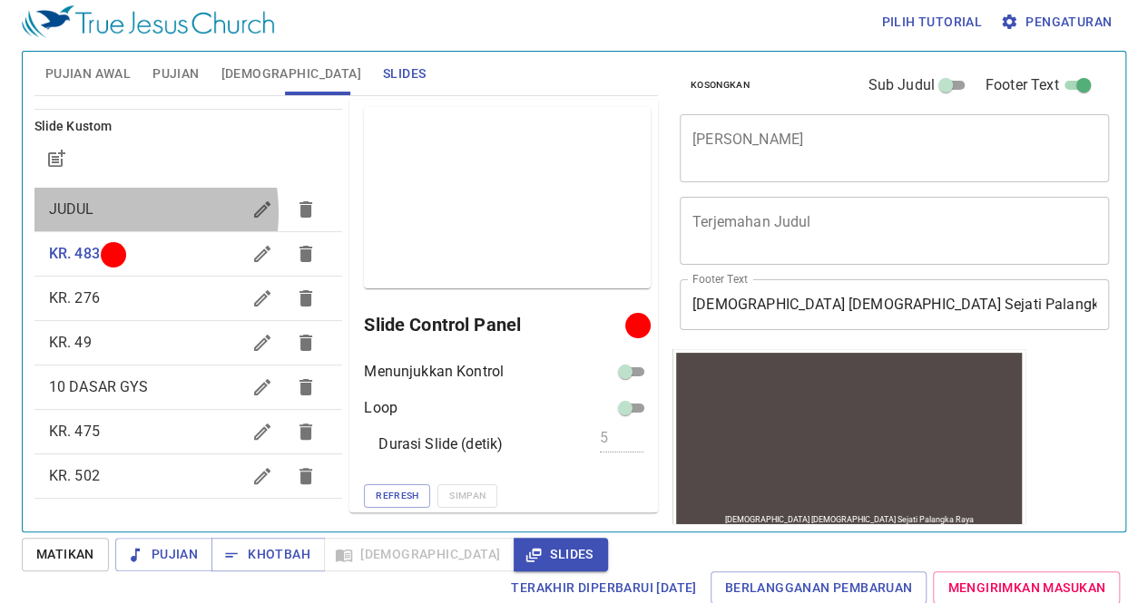
click at [102, 211] on span "JUDUL" at bounding box center [145, 210] width 192 height 22
